Goal: Task Accomplishment & Management: Use online tool/utility

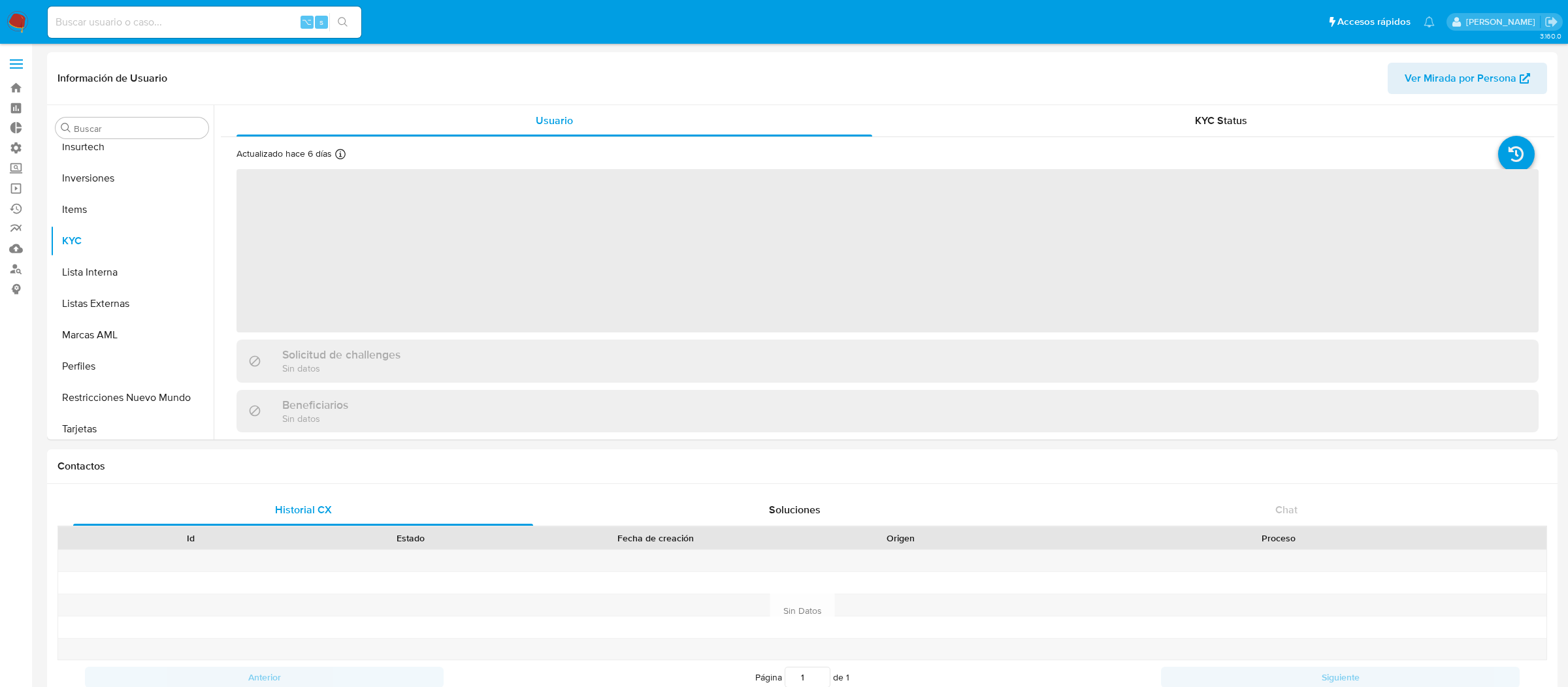
scroll to position [614, 0]
click at [22, 65] on label at bounding box center [16, 64] width 33 height 28
click at [0, 0] on input "checkbox" at bounding box center [0, 0] width 0 height 0
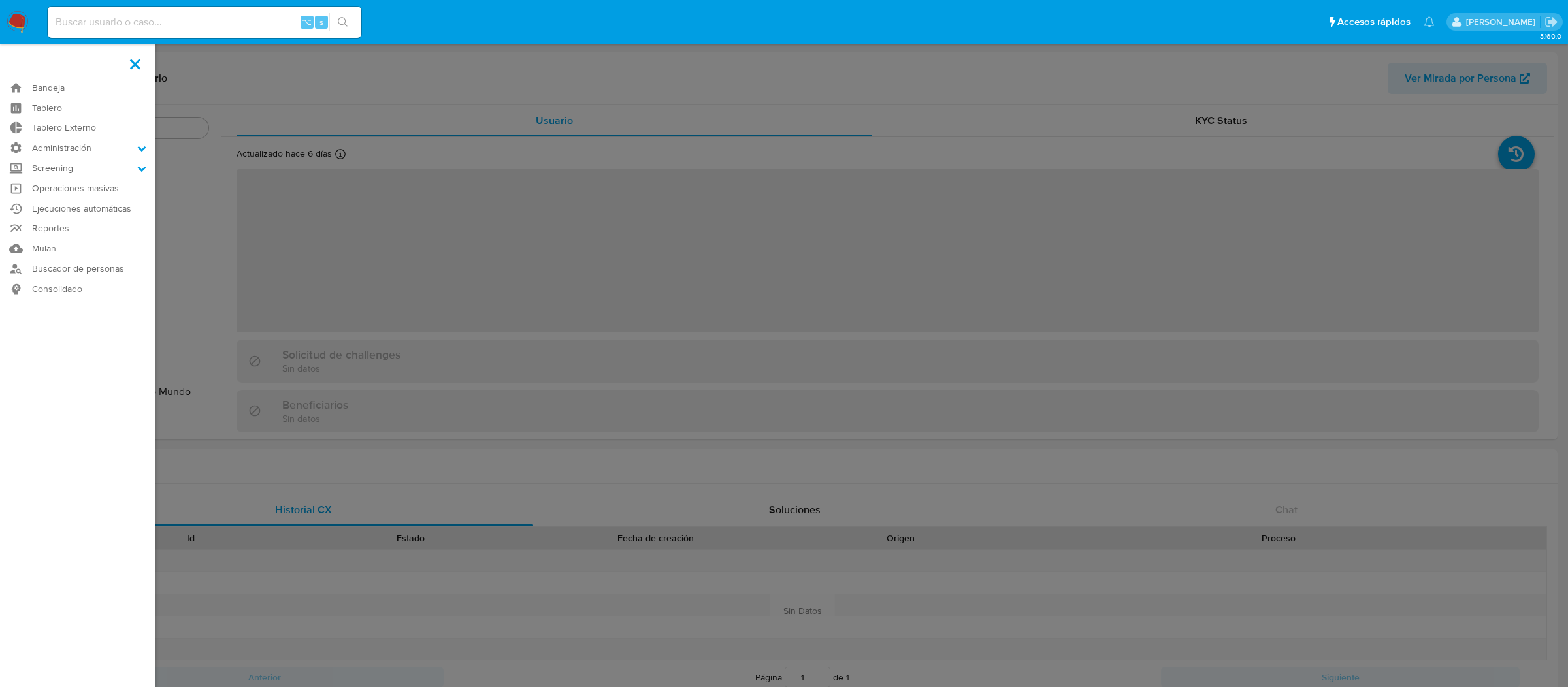
select select "10"
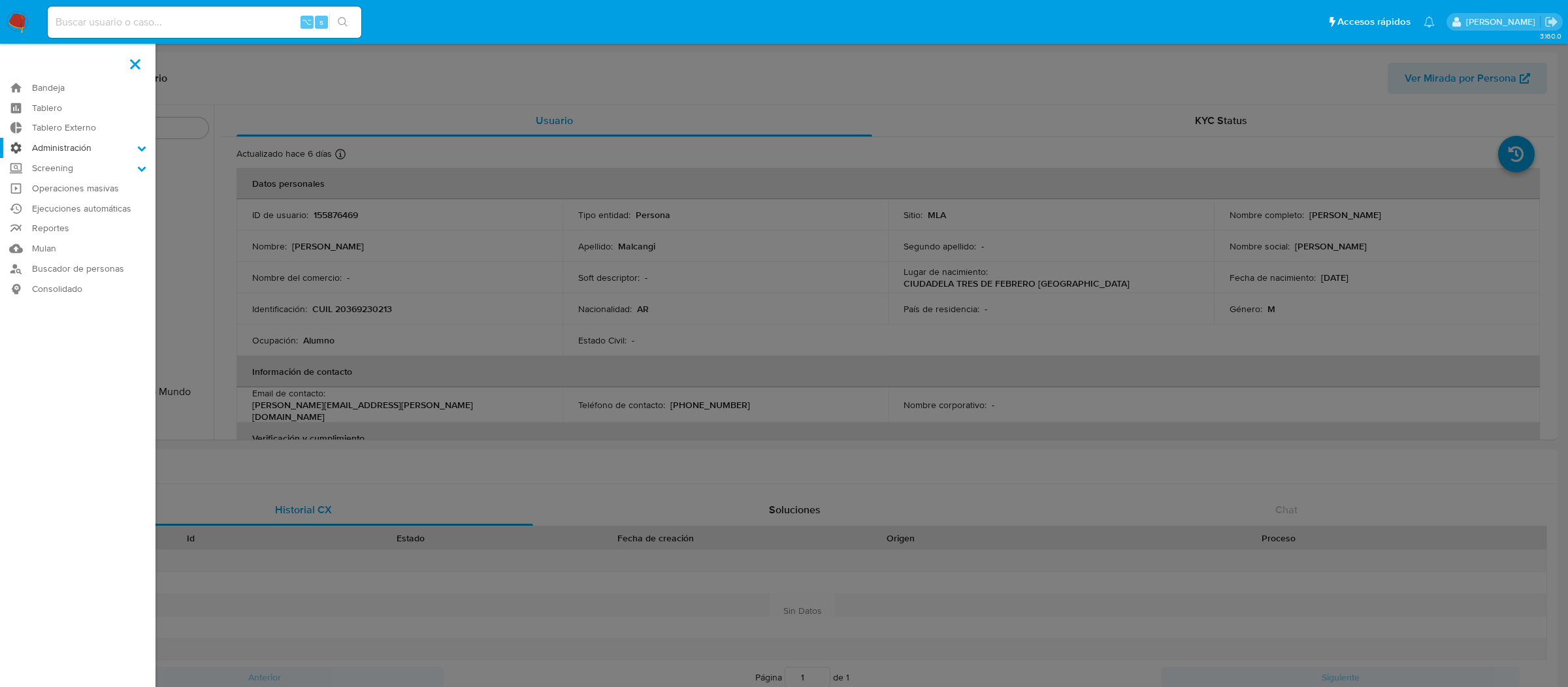
click at [48, 146] on label "Administración" at bounding box center [78, 148] width 156 height 20
click at [0, 0] on input "Administración" at bounding box center [0, 0] width 0 height 0
click at [49, 165] on link "Reglas" at bounding box center [78, 166] width 156 height 16
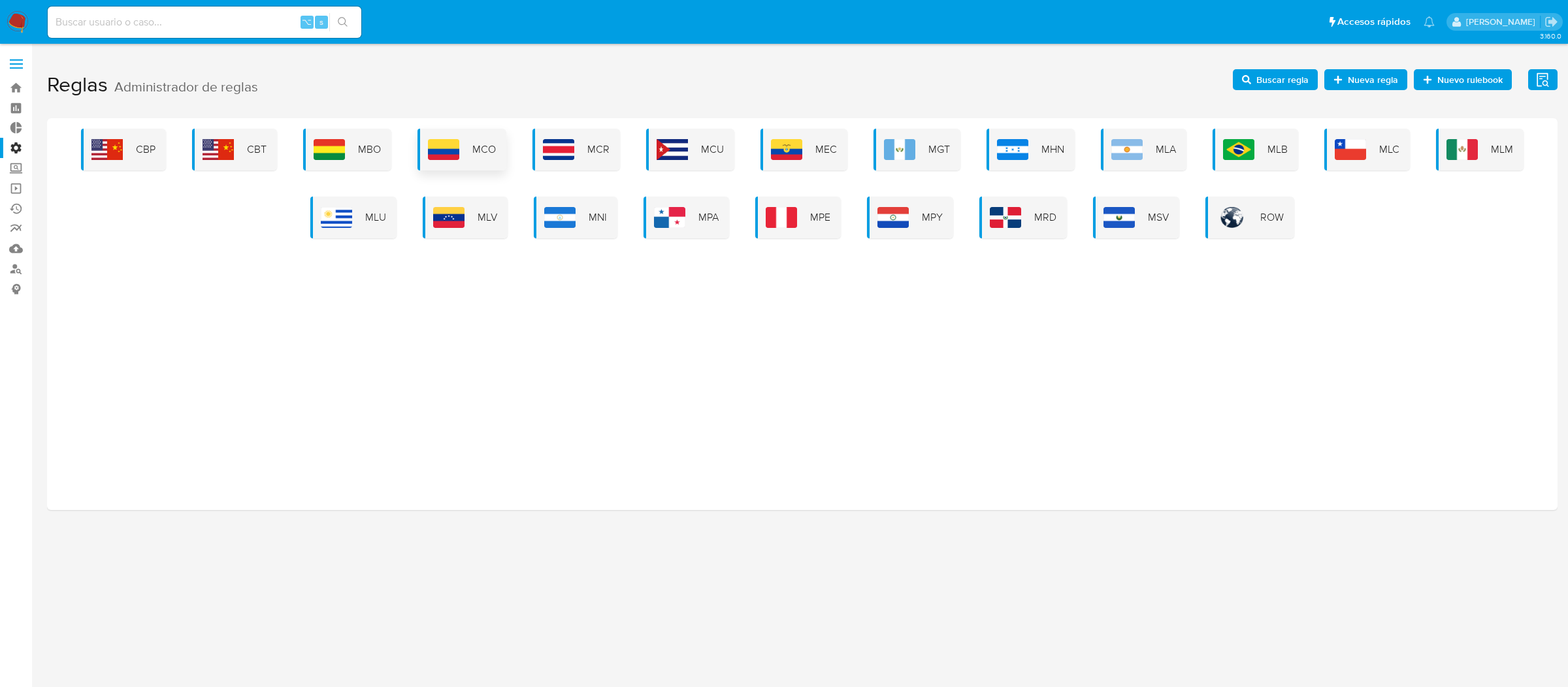
click at [456, 168] on div "MCO" at bounding box center [462, 150] width 89 height 42
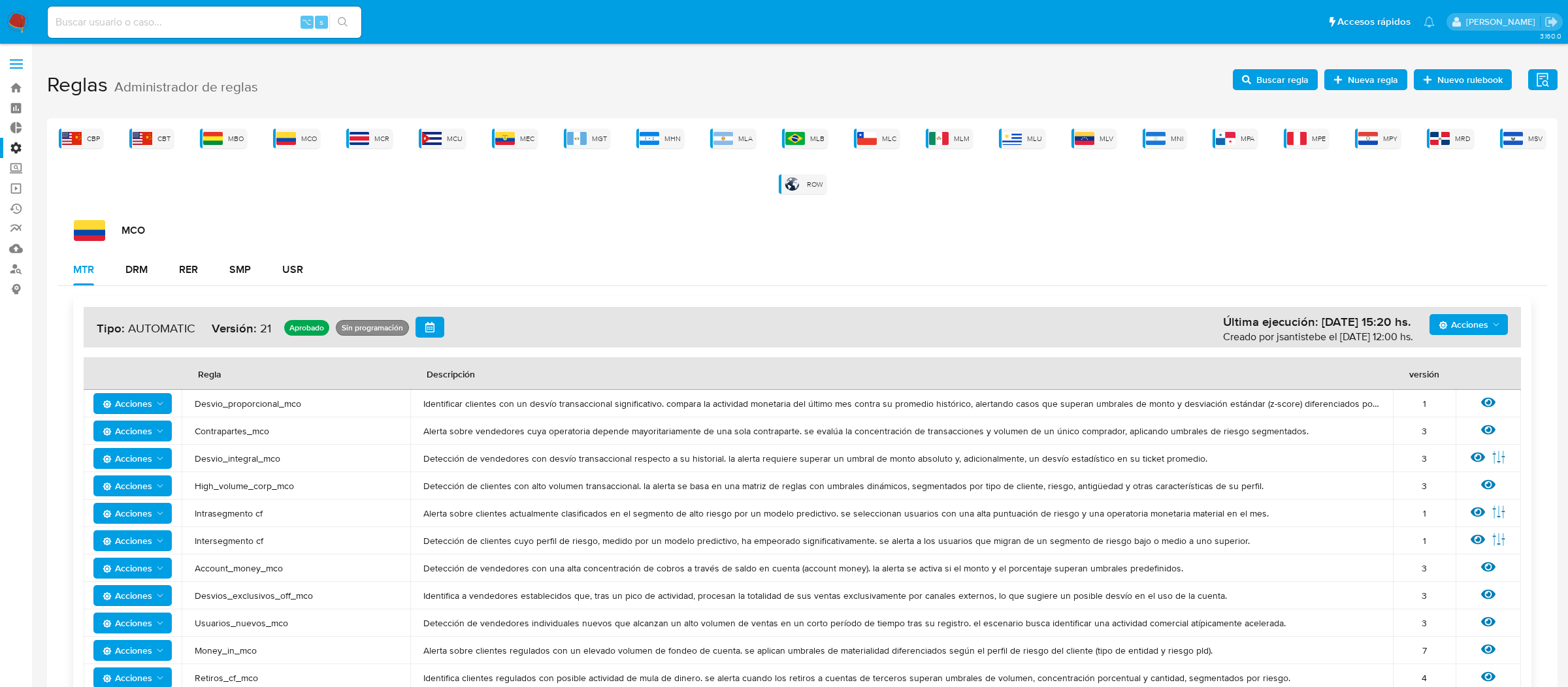
click at [133, 286] on div "Acciones Última ejecución: [DATE] 15:20 hs. Creado por jsantistebe el [DATE] 12…" at bounding box center [802, 499] width 1490 height 427
click at [137, 276] on div "DRM" at bounding box center [137, 270] width 22 height 32
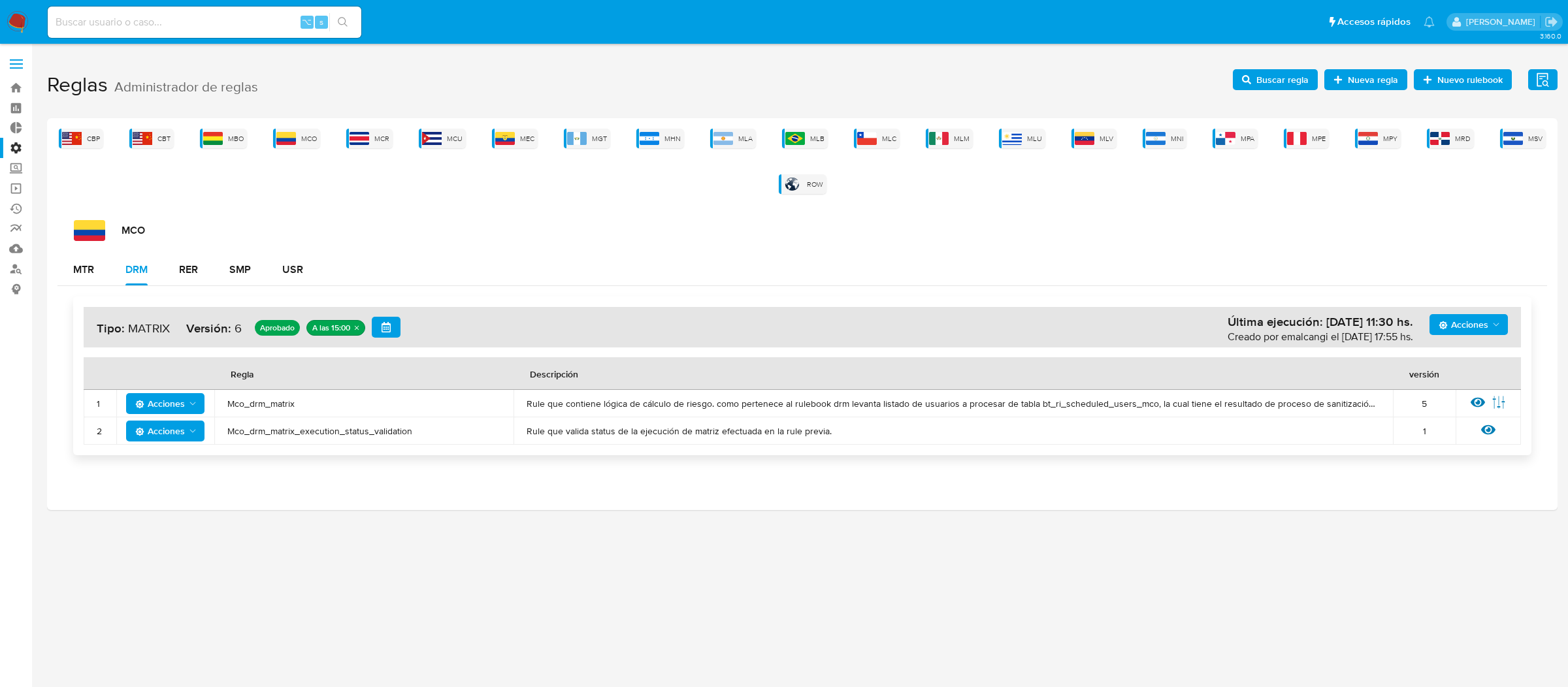
click at [1467, 398] on td "Ver [PERSON_NAME] Editar parámetros" at bounding box center [1488, 404] width 65 height 28
click at [1472, 399] on icon at bounding box center [1478, 402] width 14 height 14
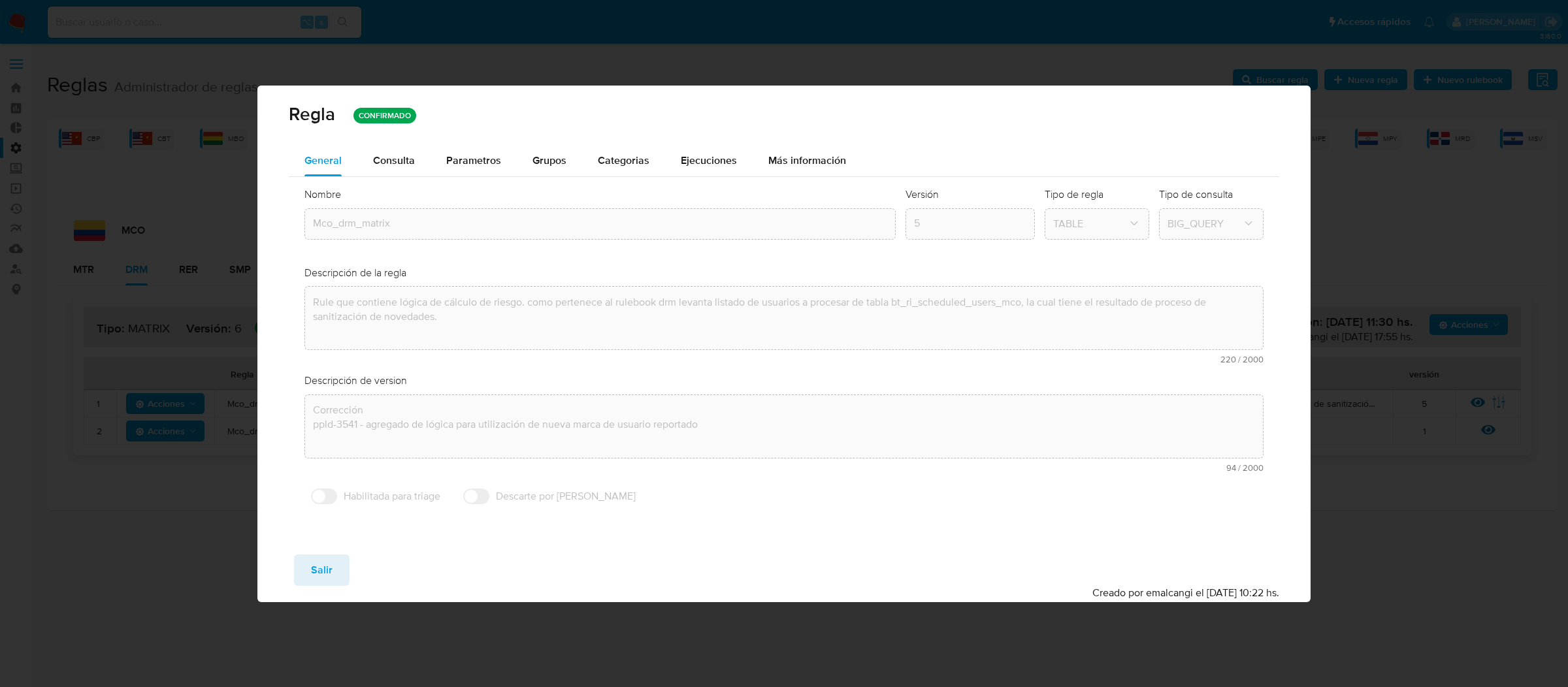
click at [397, 182] on div "Nombre text-es Mco_drm_matrix text-pt Mco_drm_matrix Aceptar Versión 5 Tipo de …" at bounding box center [784, 349] width 991 height 344
click at [398, 168] on div "Consulta" at bounding box center [394, 161] width 42 height 32
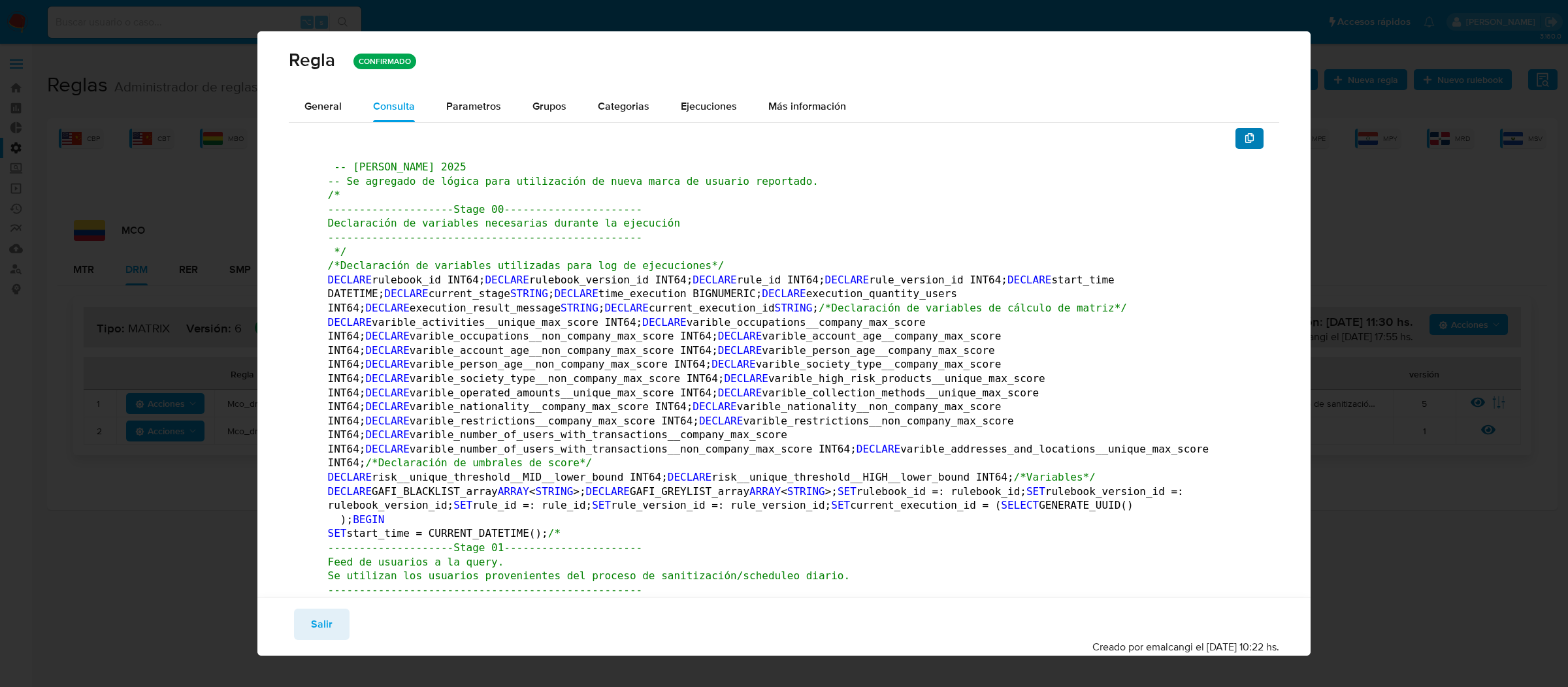
click at [1243, 140] on button "button" at bounding box center [1250, 139] width 29 height 21
